Goal: Navigation & Orientation: Find specific page/section

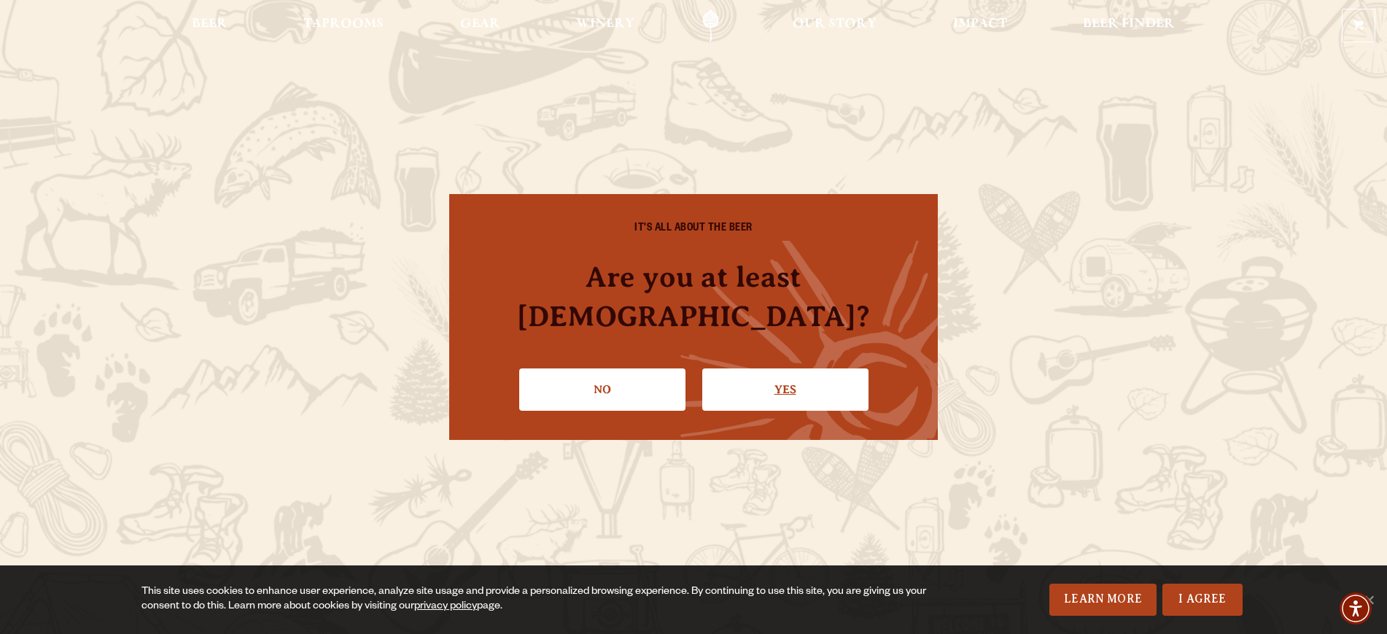
click at [775, 370] on link "Yes" at bounding box center [785, 389] width 166 height 42
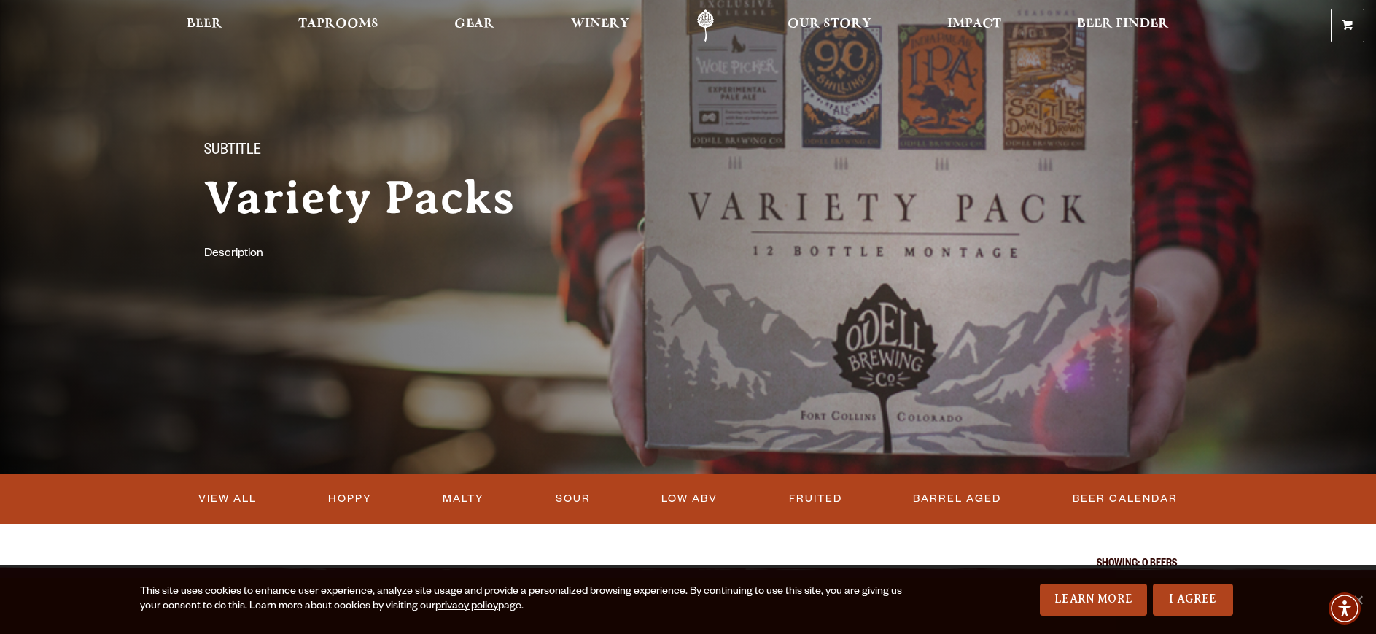
click at [1269, 164] on div at bounding box center [688, 237] width 1376 height 474
click at [279, 193] on h1 "Variety Packs" at bounding box center [431, 198] width 455 height 50
click at [470, 500] on link "Malty" at bounding box center [463, 499] width 53 height 34
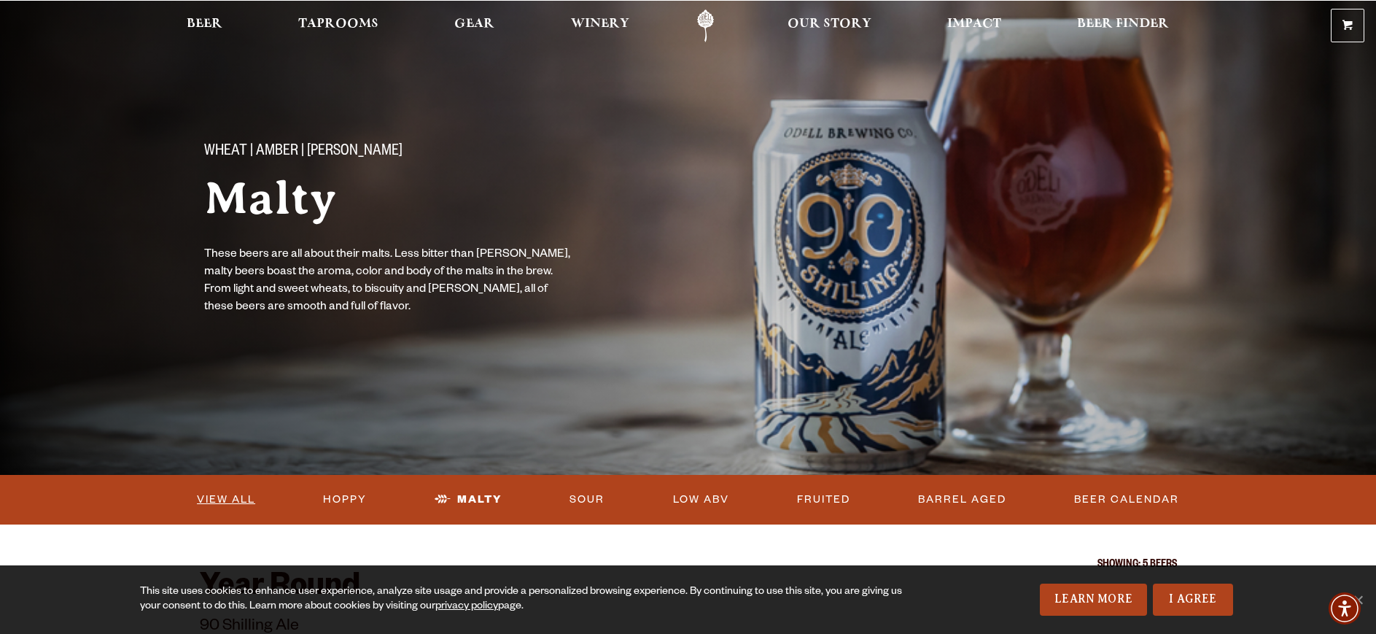
click at [240, 499] on link "View All" at bounding box center [226, 500] width 70 height 34
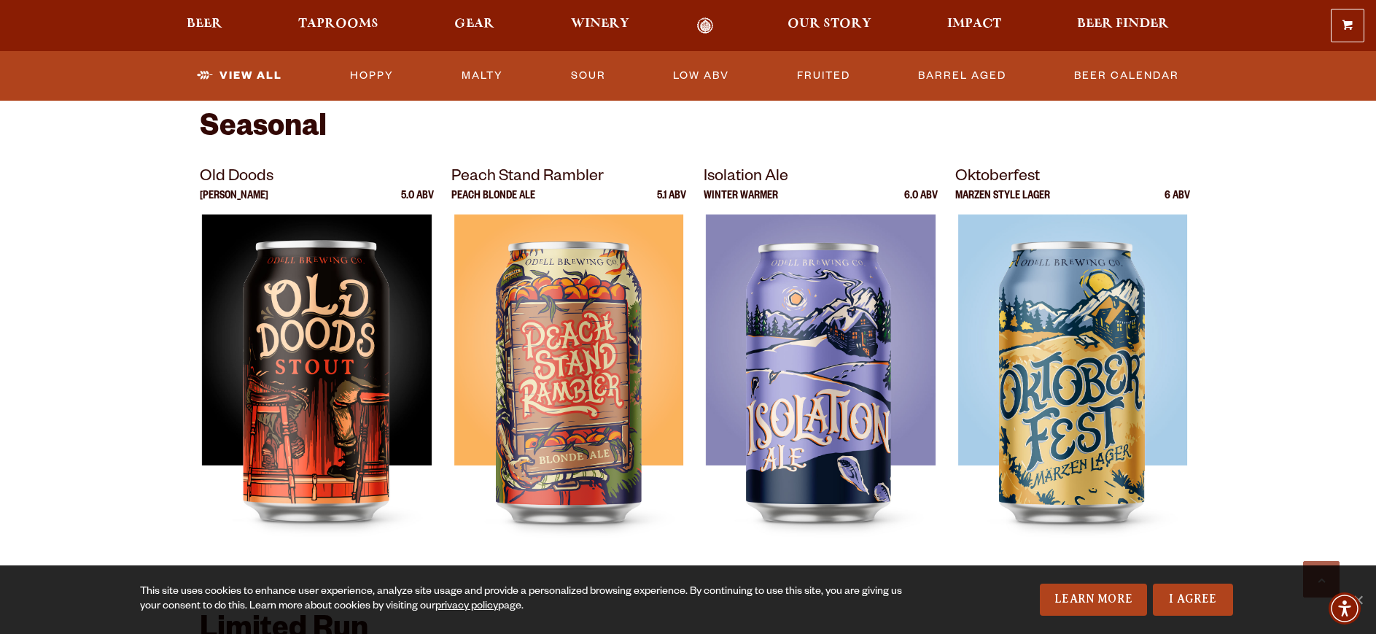
scroll to position [1604, 0]
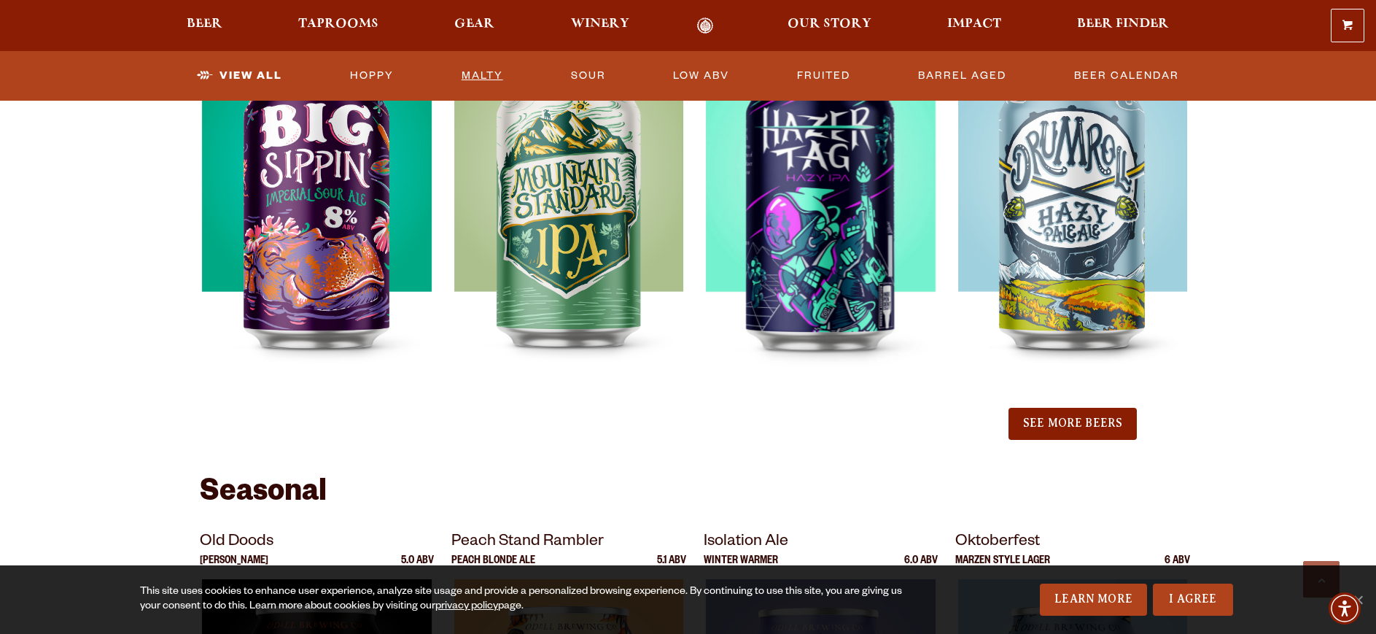
drag, startPoint x: 1295, startPoint y: 247, endPoint x: 481, endPoint y: 79, distance: 830.9
click at [481, 79] on link "Malty" at bounding box center [482, 76] width 53 height 34
